Goal: Task Accomplishment & Management: Manage account settings

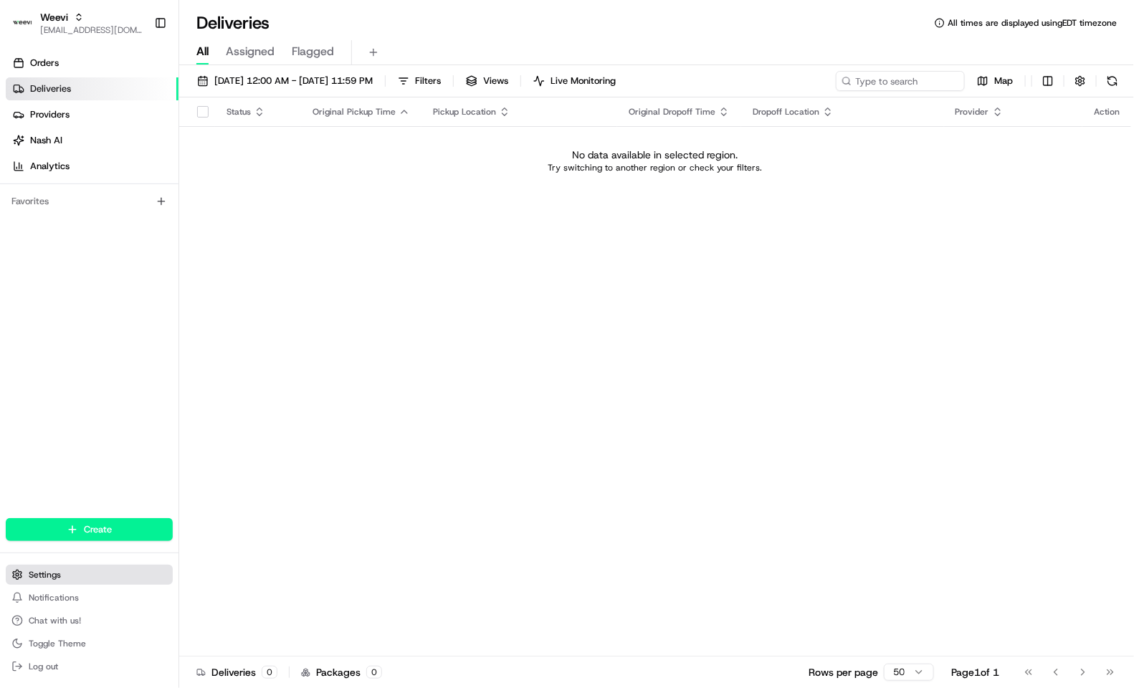
click at [73, 570] on button "Settings" at bounding box center [89, 575] width 167 height 20
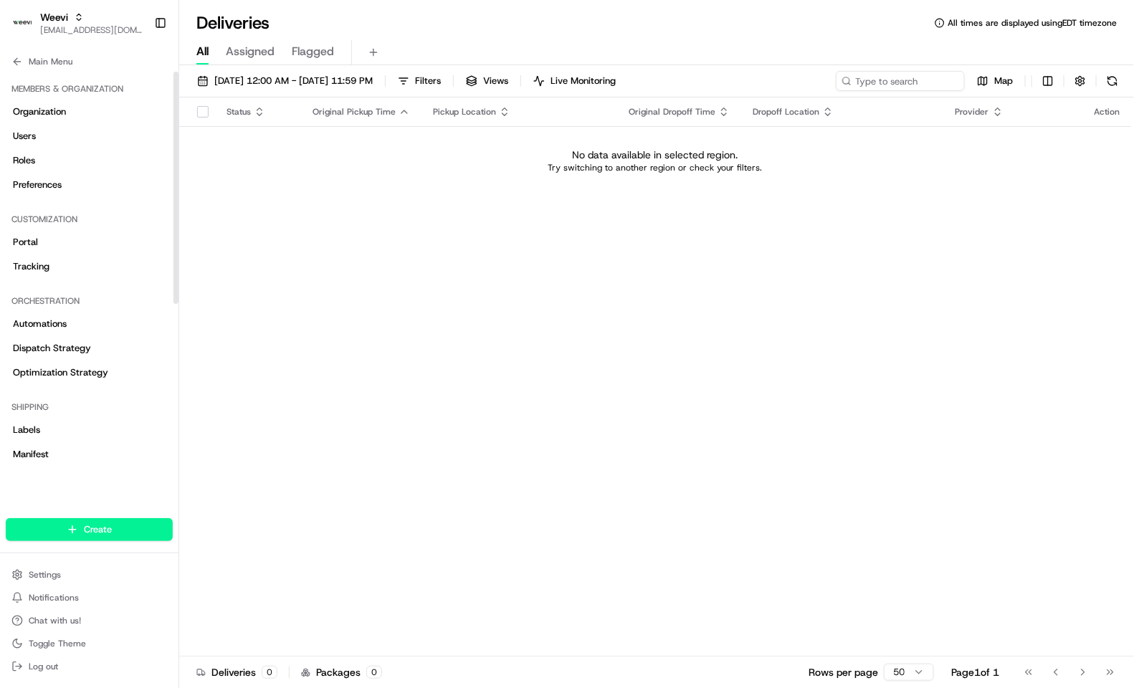
drag, startPoint x: 175, startPoint y: 282, endPoint x: 178, endPoint y: 168, distance: 114.0
click at [178, 168] on div at bounding box center [175, 188] width 5 height 232
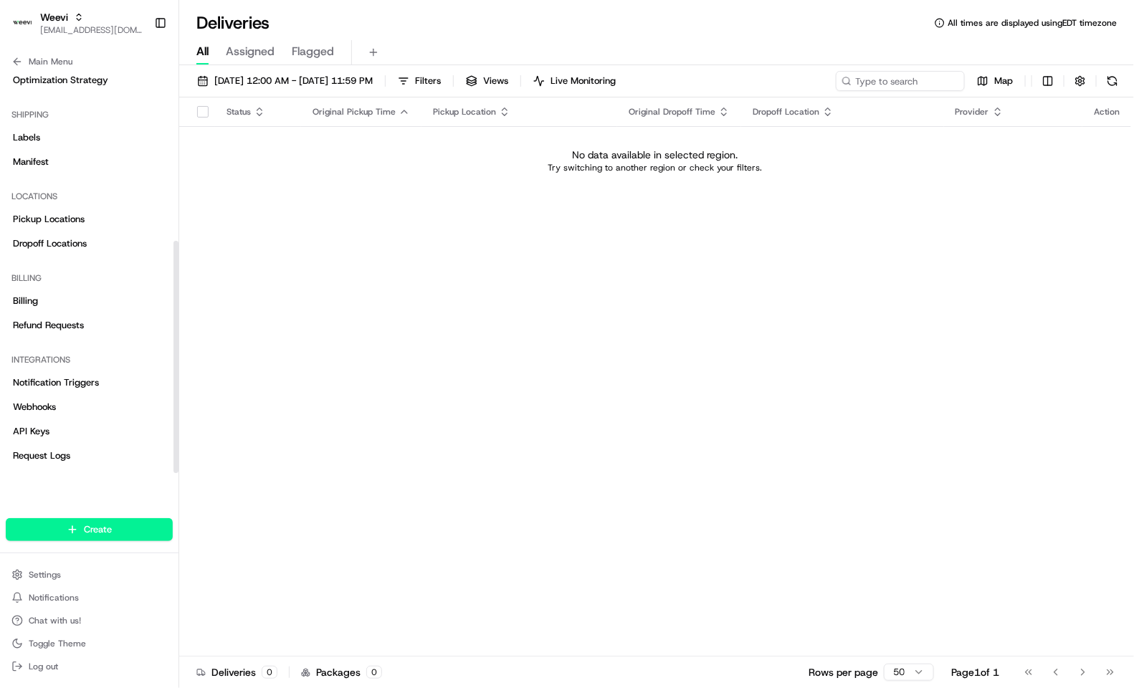
drag, startPoint x: 177, startPoint y: 454, endPoint x: 176, endPoint y: 479, distance: 25.1
click at [176, 473] on div at bounding box center [175, 357] width 5 height 232
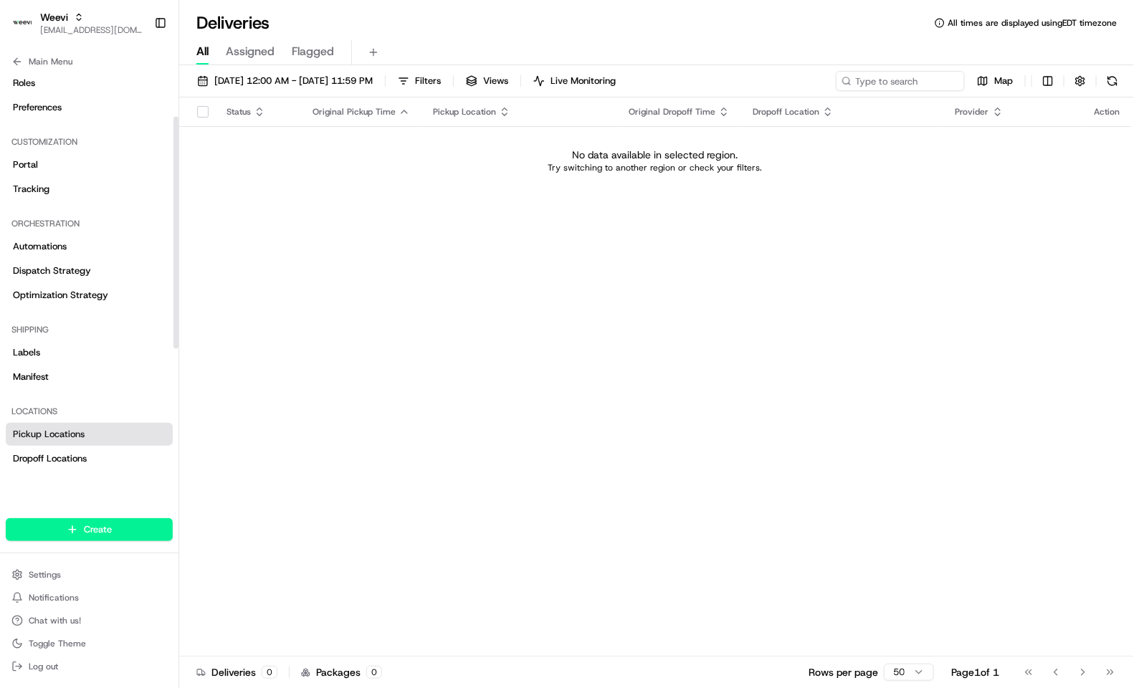
click at [80, 436] on span "Pickup Locations" at bounding box center [49, 434] width 72 height 13
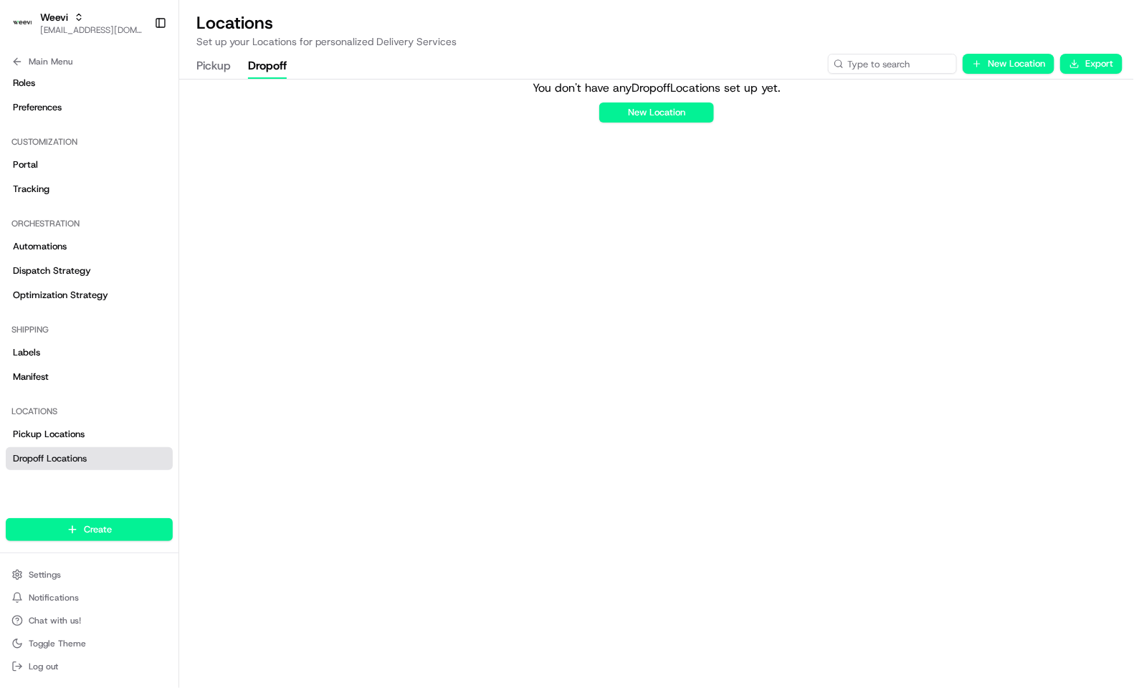
click at [258, 67] on button "Dropoff" at bounding box center [267, 66] width 39 height 24
click at [226, 63] on button "Pickup" at bounding box center [213, 66] width 34 height 24
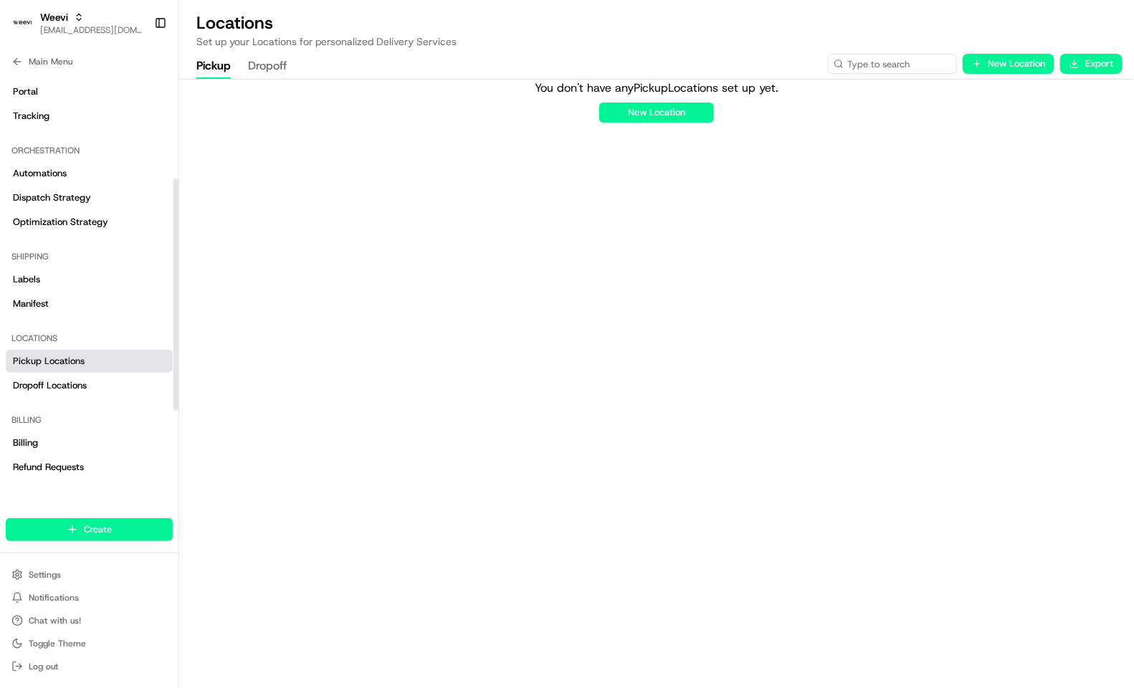
scroll to position [185, 0]
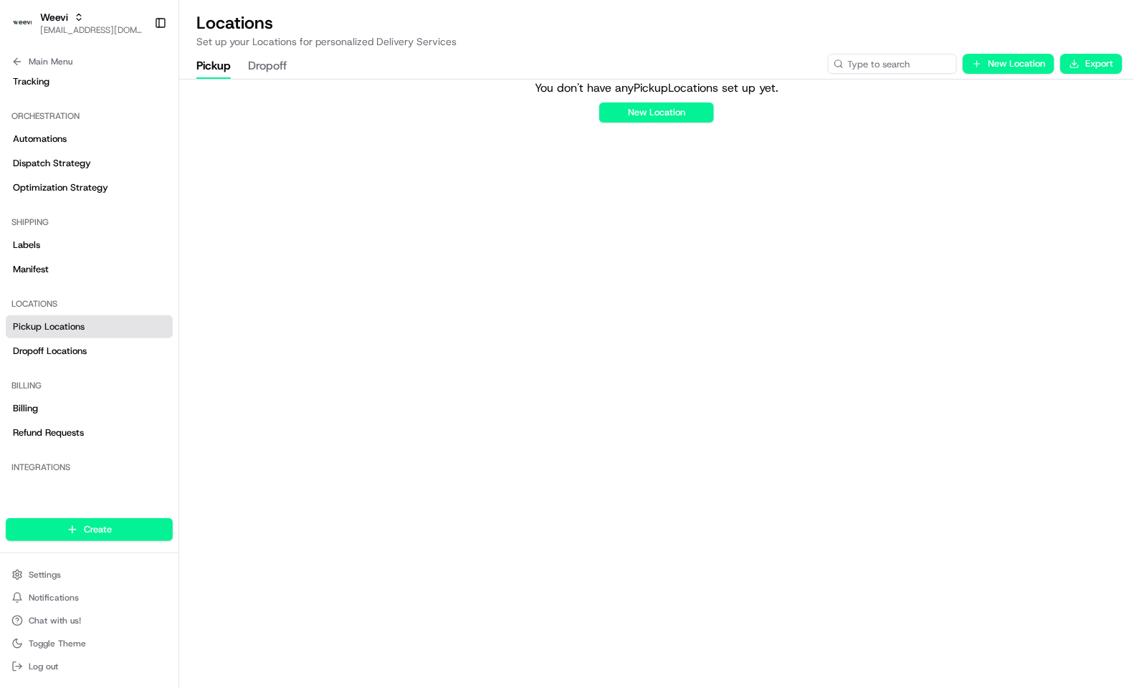
click at [753, 289] on div "You don't have any Pickup Locations set up yet. New Location" at bounding box center [656, 384] width 955 height 608
drag, startPoint x: 264, startPoint y: 187, endPoint x: 383, endPoint y: 120, distance: 135.7
click at [264, 187] on div "You don't have any Pickup Locations set up yet. New Location" at bounding box center [656, 384] width 955 height 608
click at [63, 22] on span "Weevi" at bounding box center [54, 17] width 28 height 14
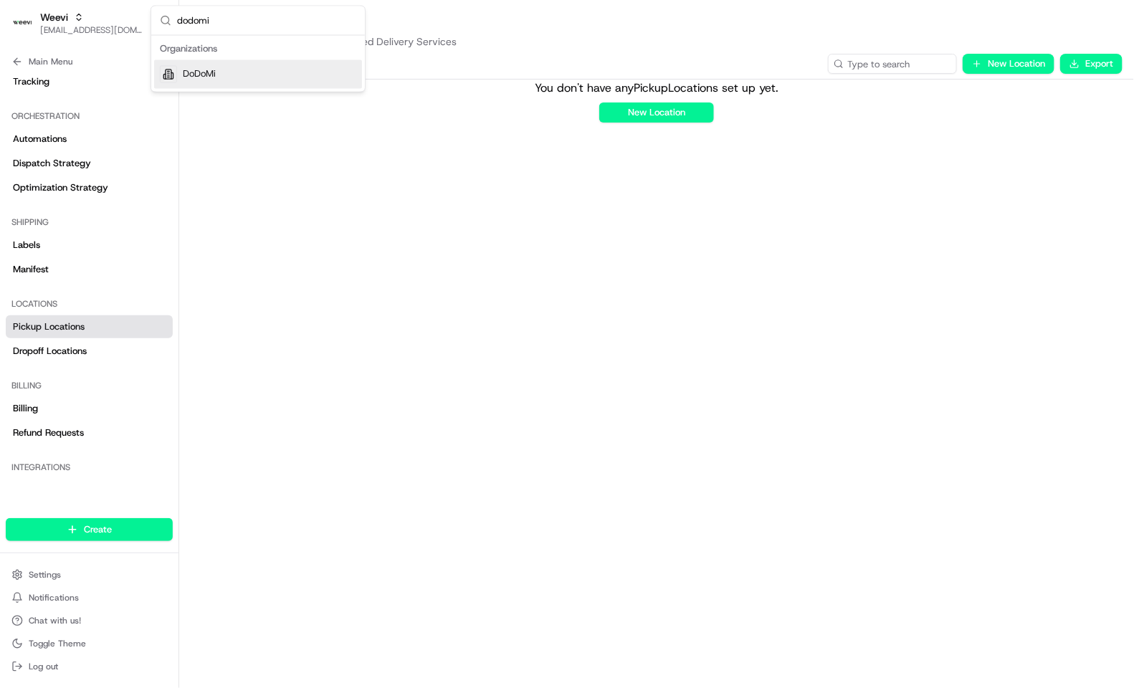
type input "dodomi"
click at [228, 69] on div "DoDoMi" at bounding box center [258, 74] width 208 height 29
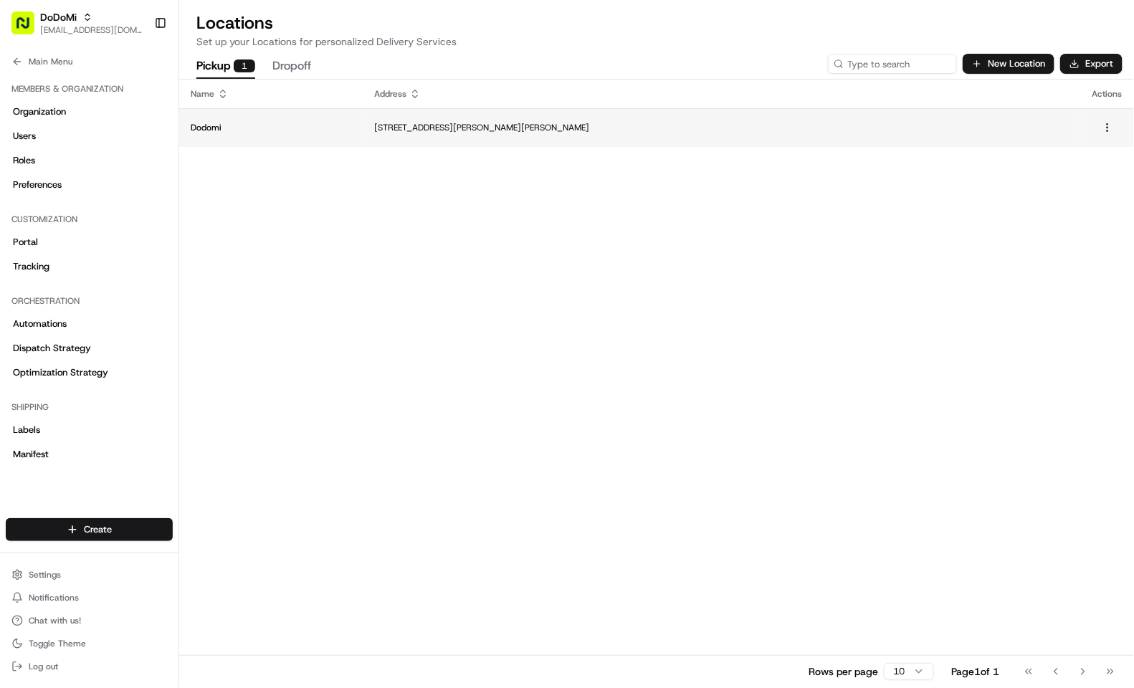
click at [242, 130] on p "Dodomi" at bounding box center [271, 127] width 161 height 11
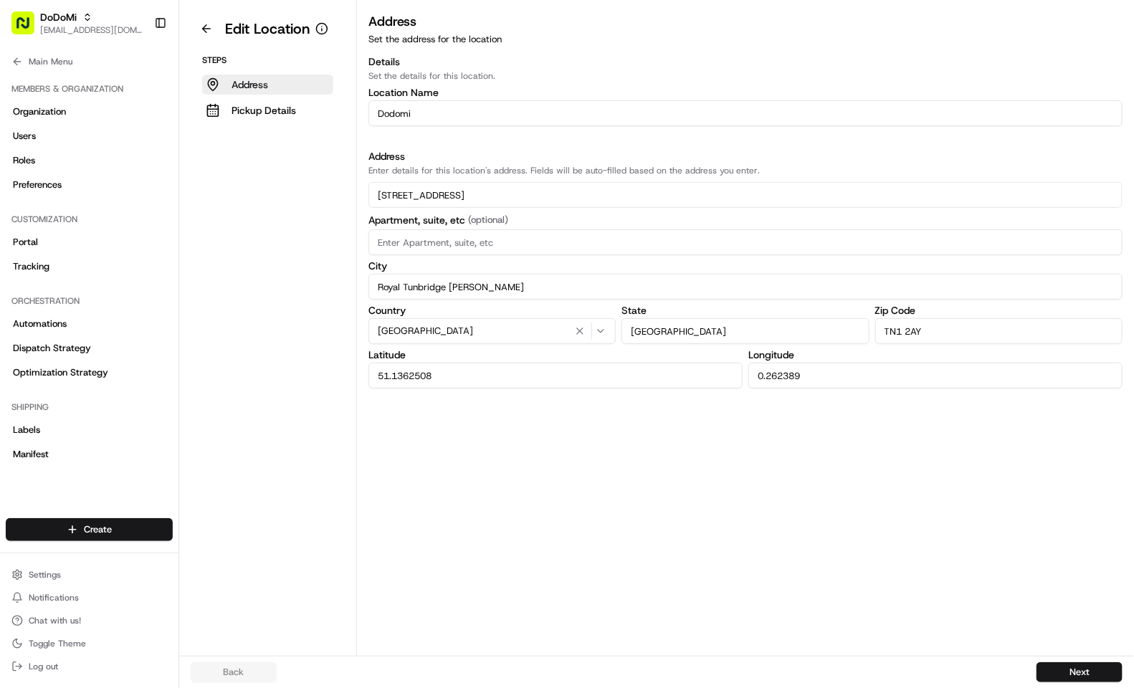
click at [242, 90] on p "Address" at bounding box center [250, 84] width 37 height 14
click at [248, 106] on p "Pickup Details" at bounding box center [264, 110] width 65 height 14
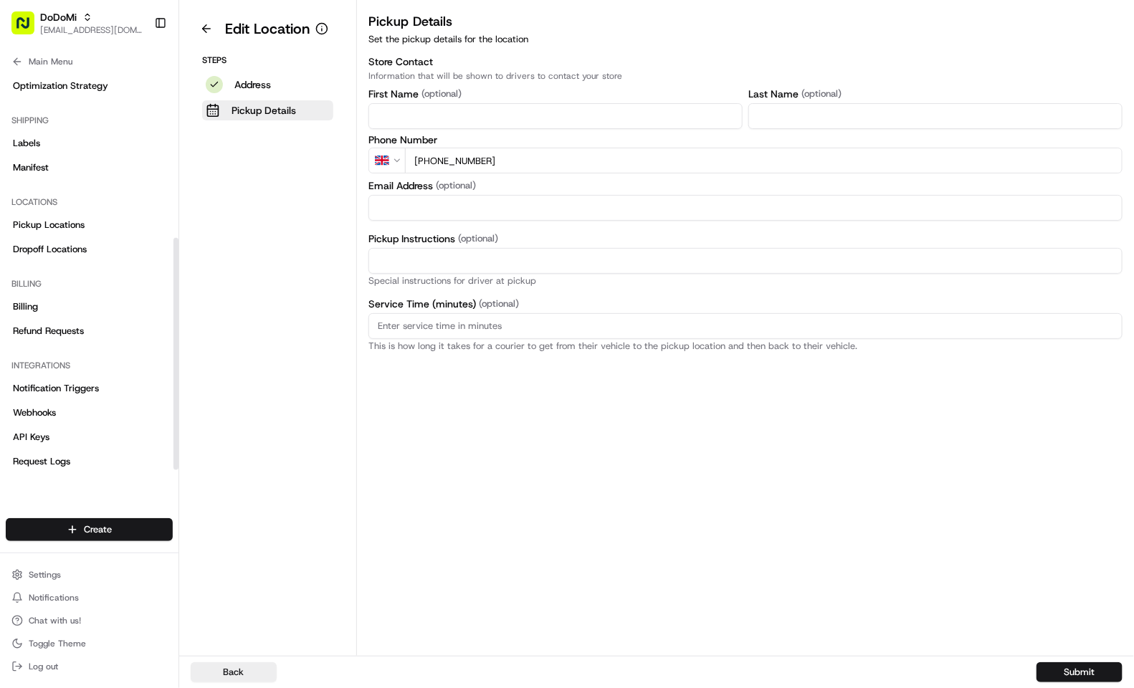
scroll to position [292, 0]
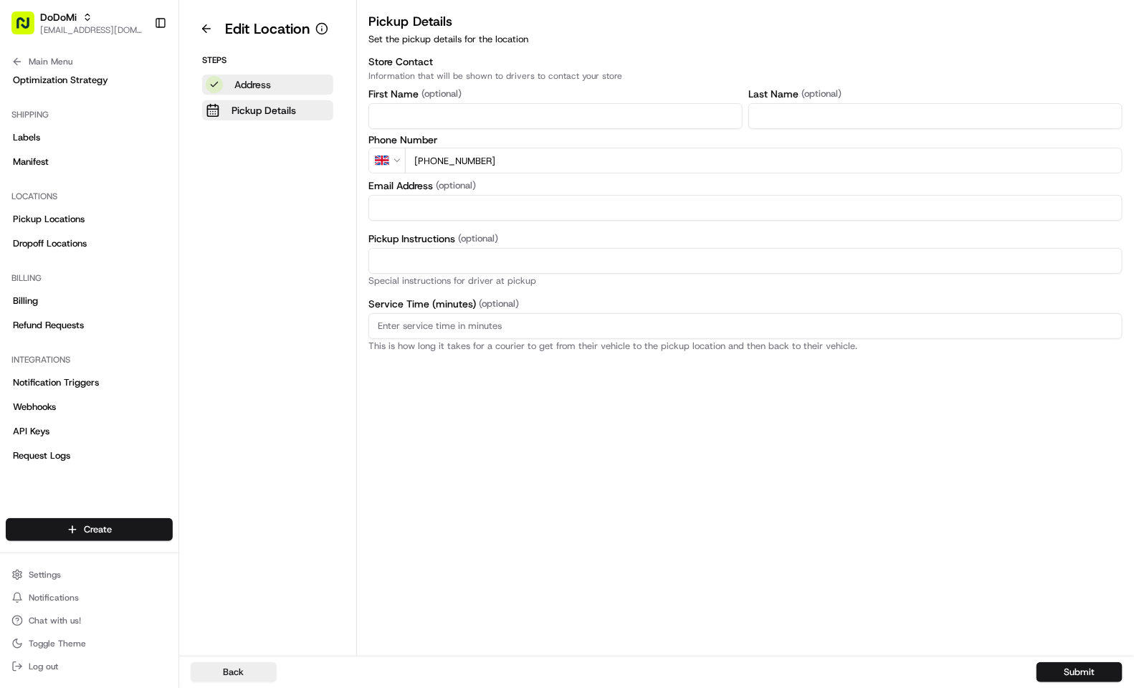
click at [237, 87] on p "Address" at bounding box center [252, 84] width 37 height 14
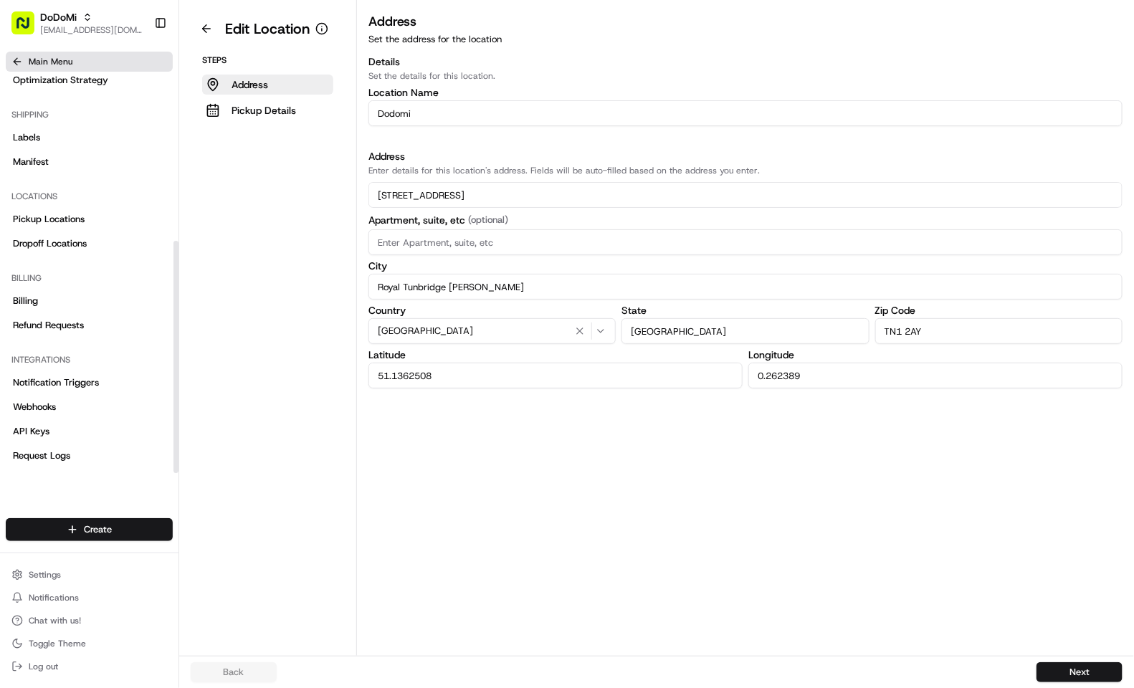
click at [27, 52] on button "Main Menu" at bounding box center [89, 62] width 167 height 20
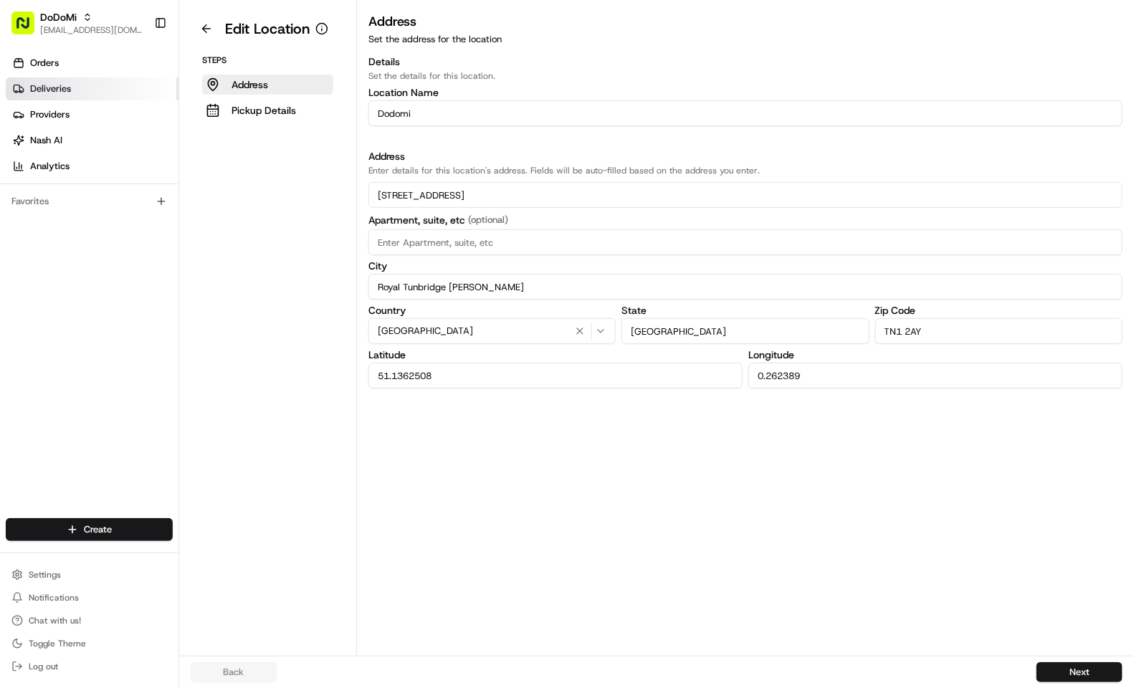
click at [65, 80] on link "Deliveries" at bounding box center [92, 88] width 173 height 23
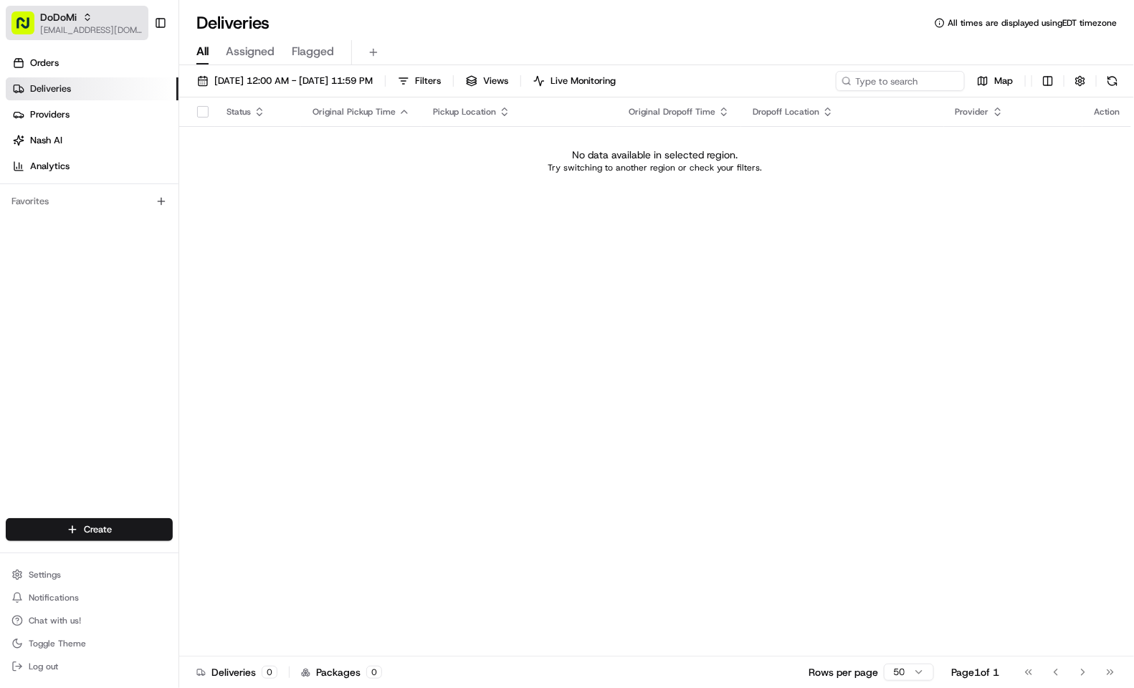
click at [71, 22] on span "DoDoMi" at bounding box center [58, 17] width 37 height 14
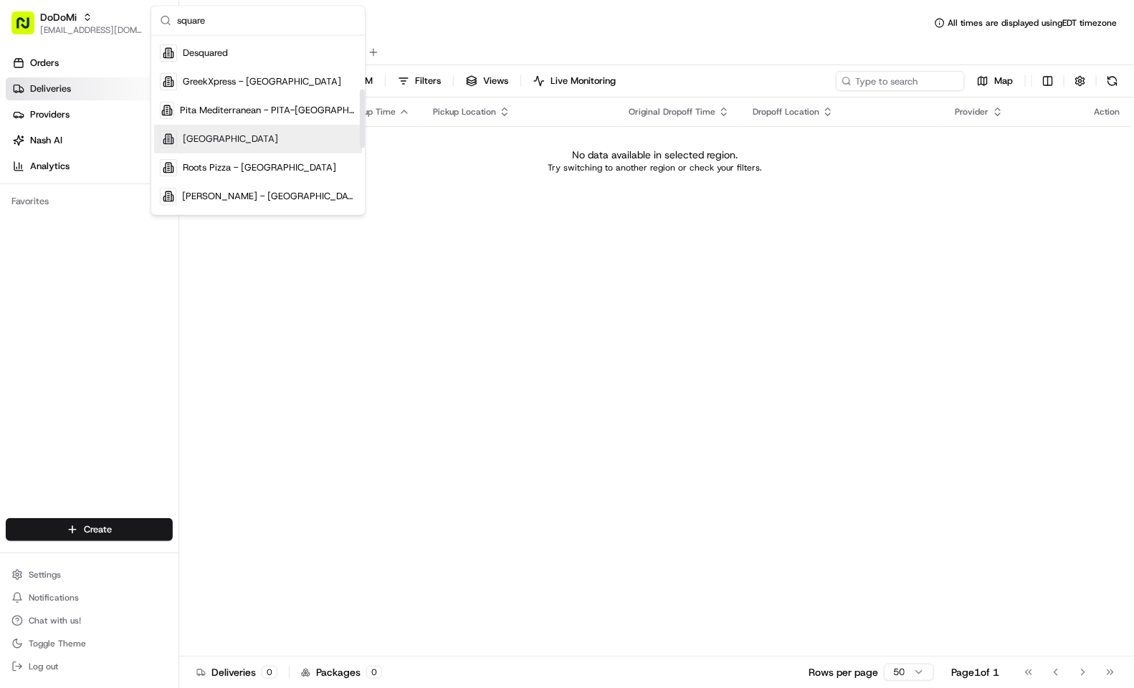
scroll to position [215, 0]
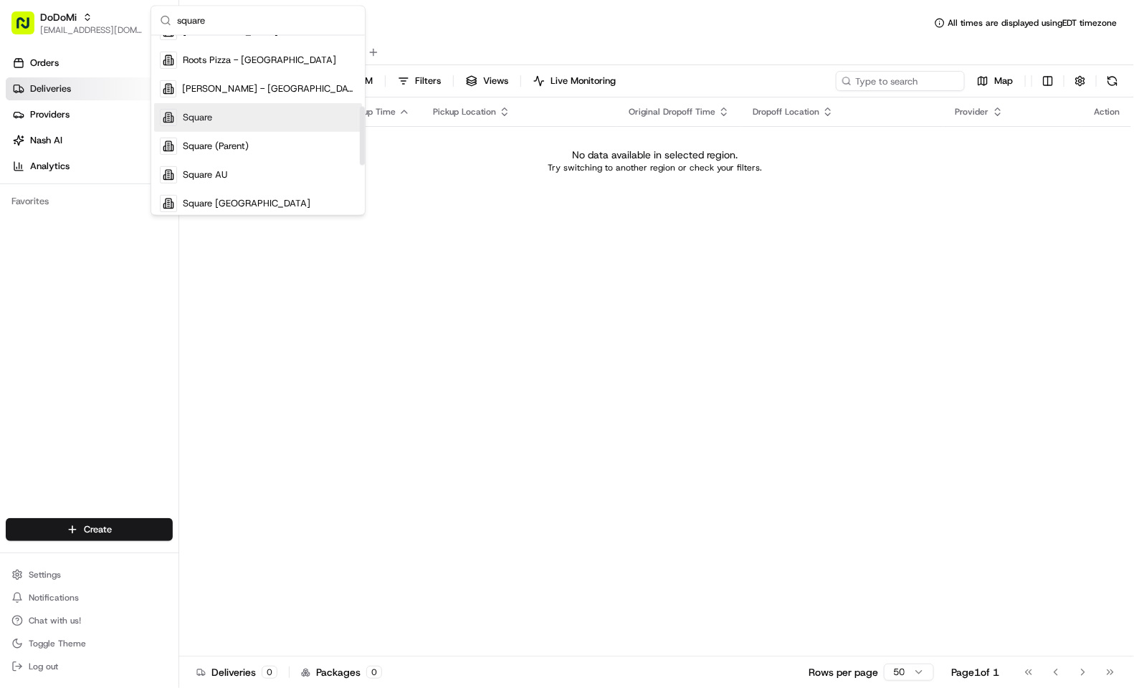
type input "square"
click at [237, 121] on div "Square" at bounding box center [258, 117] width 208 height 29
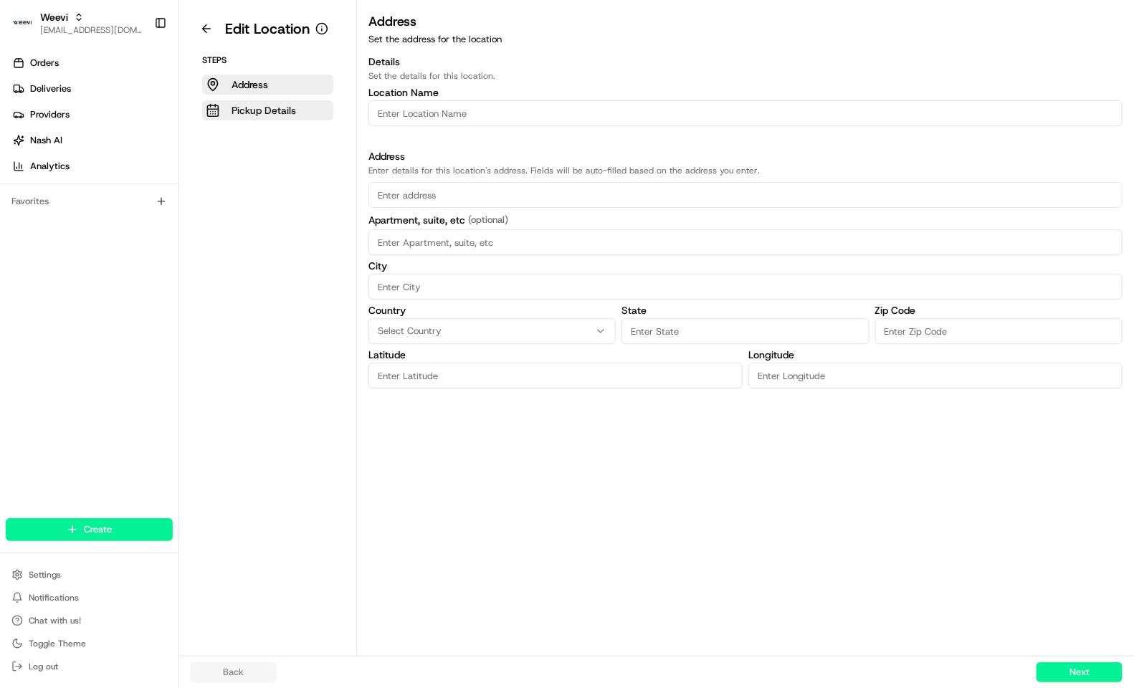
click at [290, 104] on p "Pickup Details" at bounding box center [264, 110] width 65 height 14
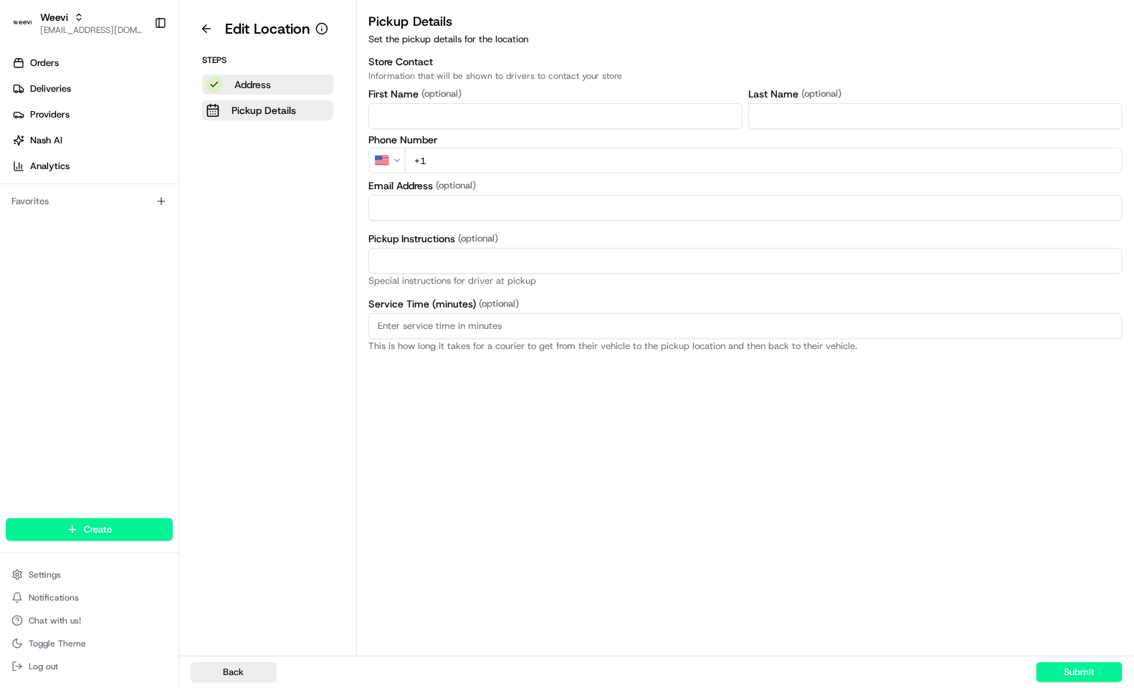
click at [272, 92] on button "Address" at bounding box center [267, 85] width 131 height 20
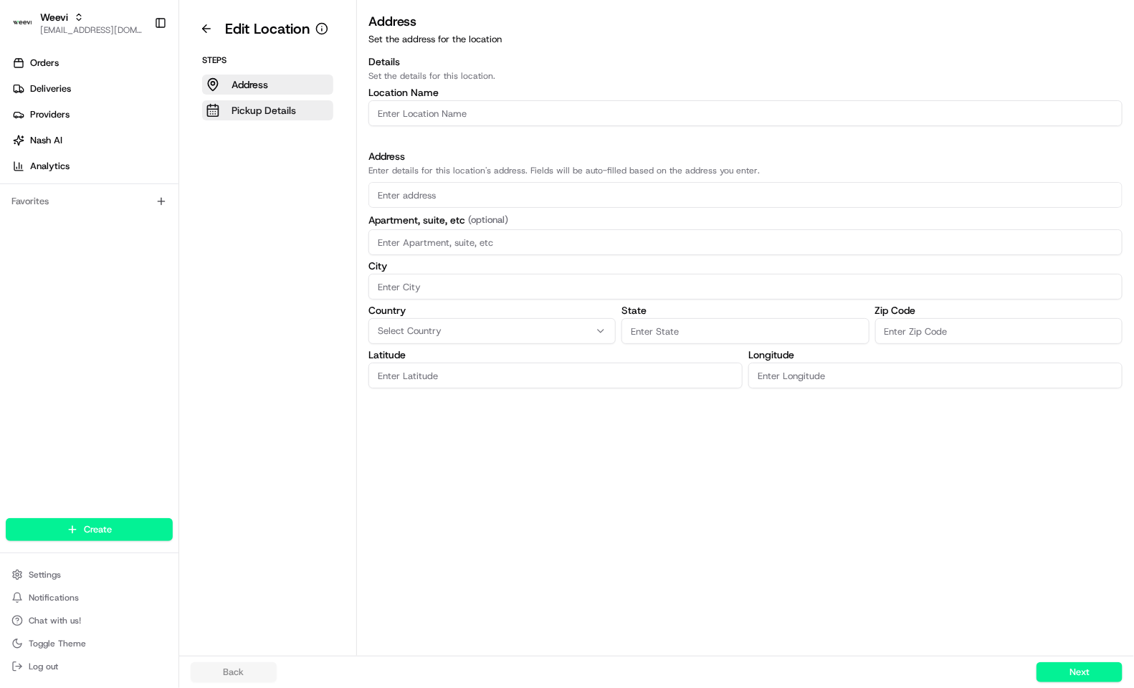
click at [269, 114] on p "Pickup Details" at bounding box center [264, 110] width 65 height 14
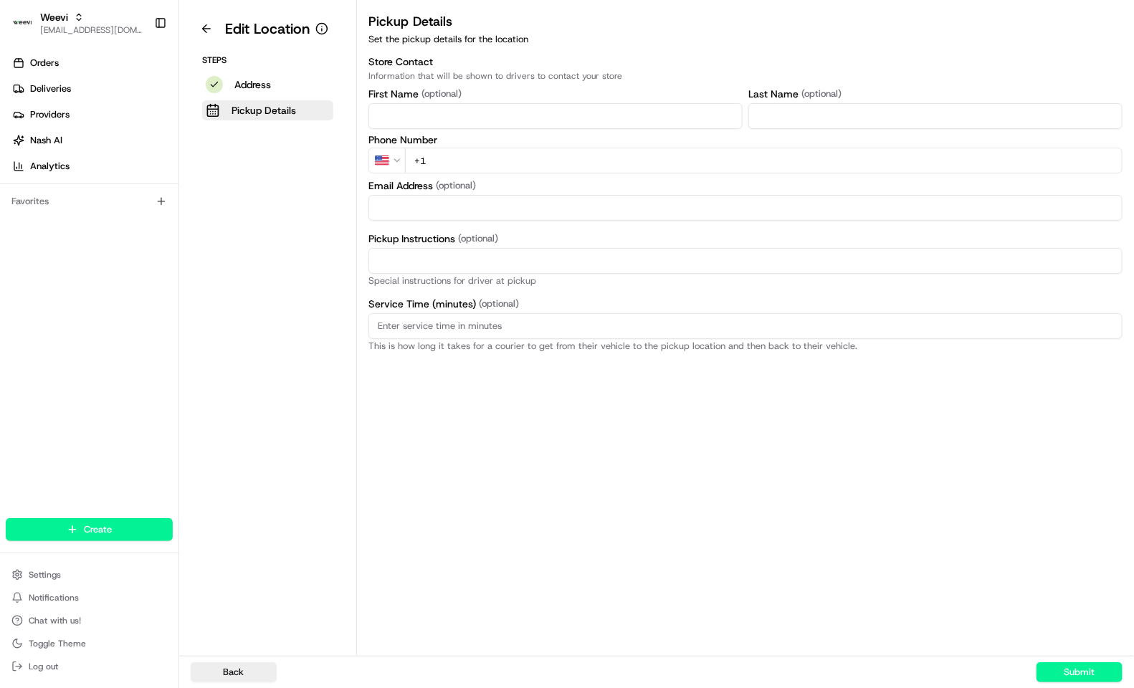
click at [242, 278] on aside "Edit Location Steps Address Pickup Details" at bounding box center [268, 328] width 178 height 656
